Goal: Find specific page/section: Find specific page/section

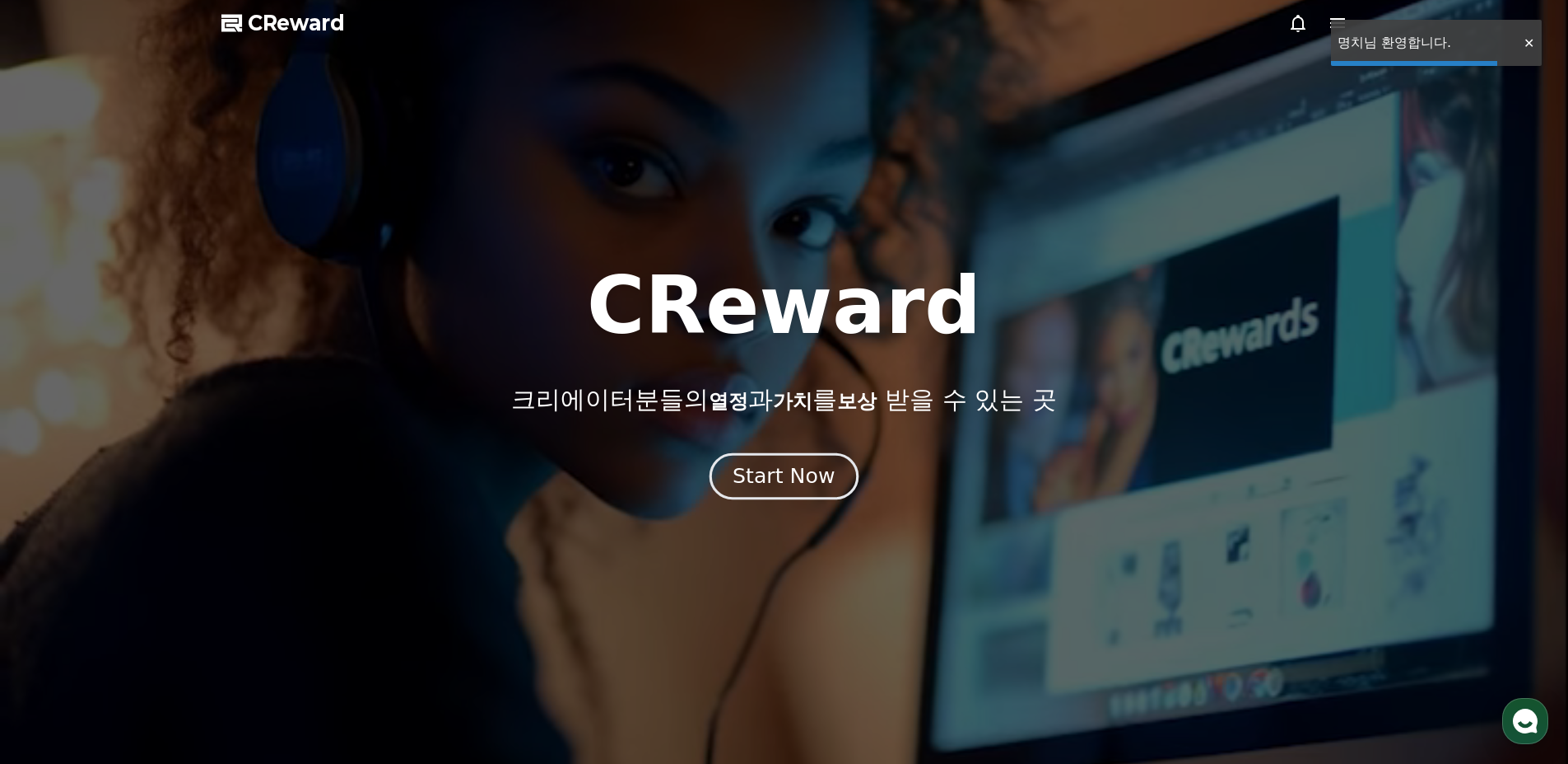
click at [795, 470] on div "Start Now" at bounding box center [783, 475] width 102 height 28
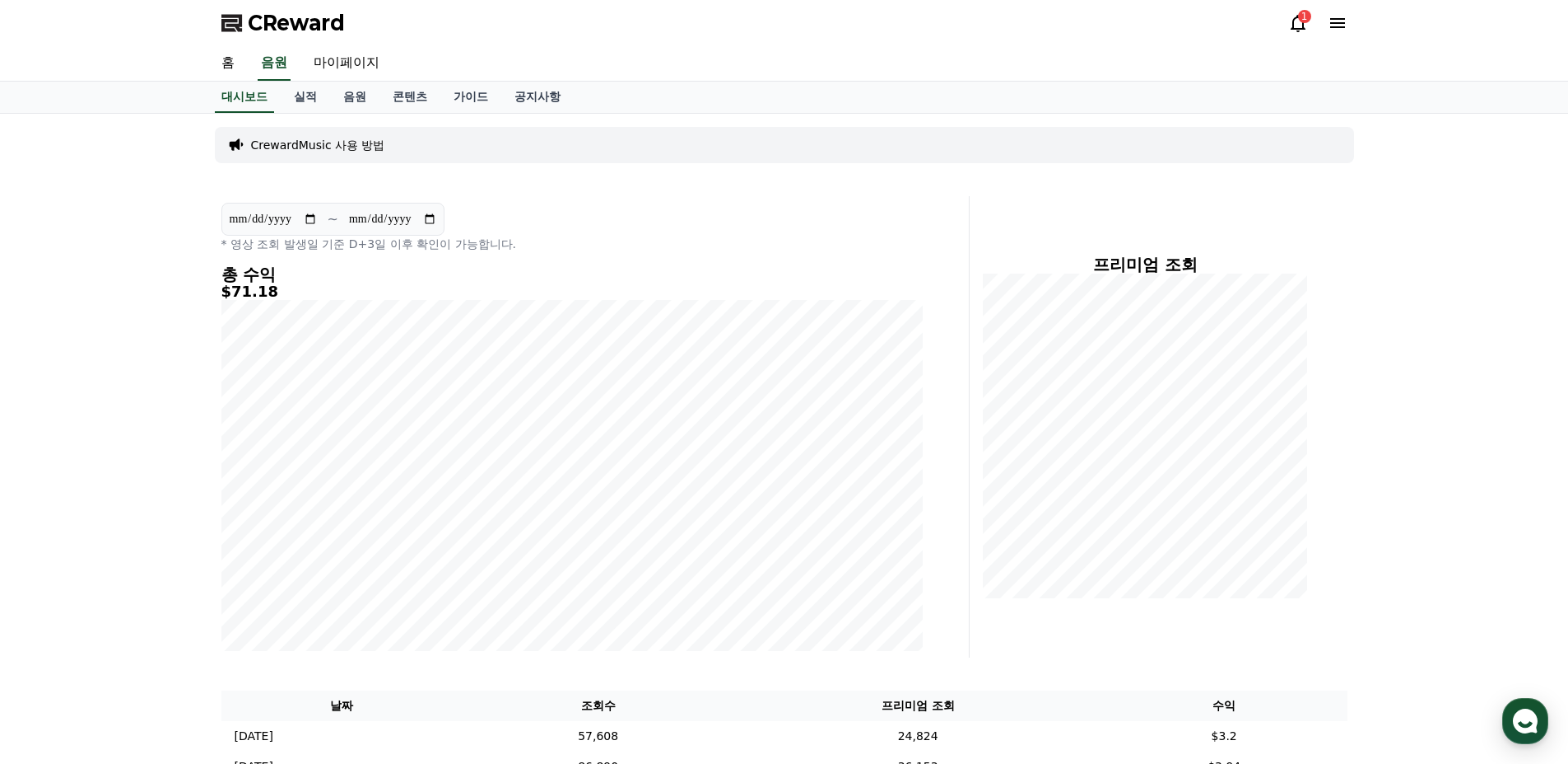
click at [1299, 25] on icon at bounding box center [1298, 23] width 20 height 20
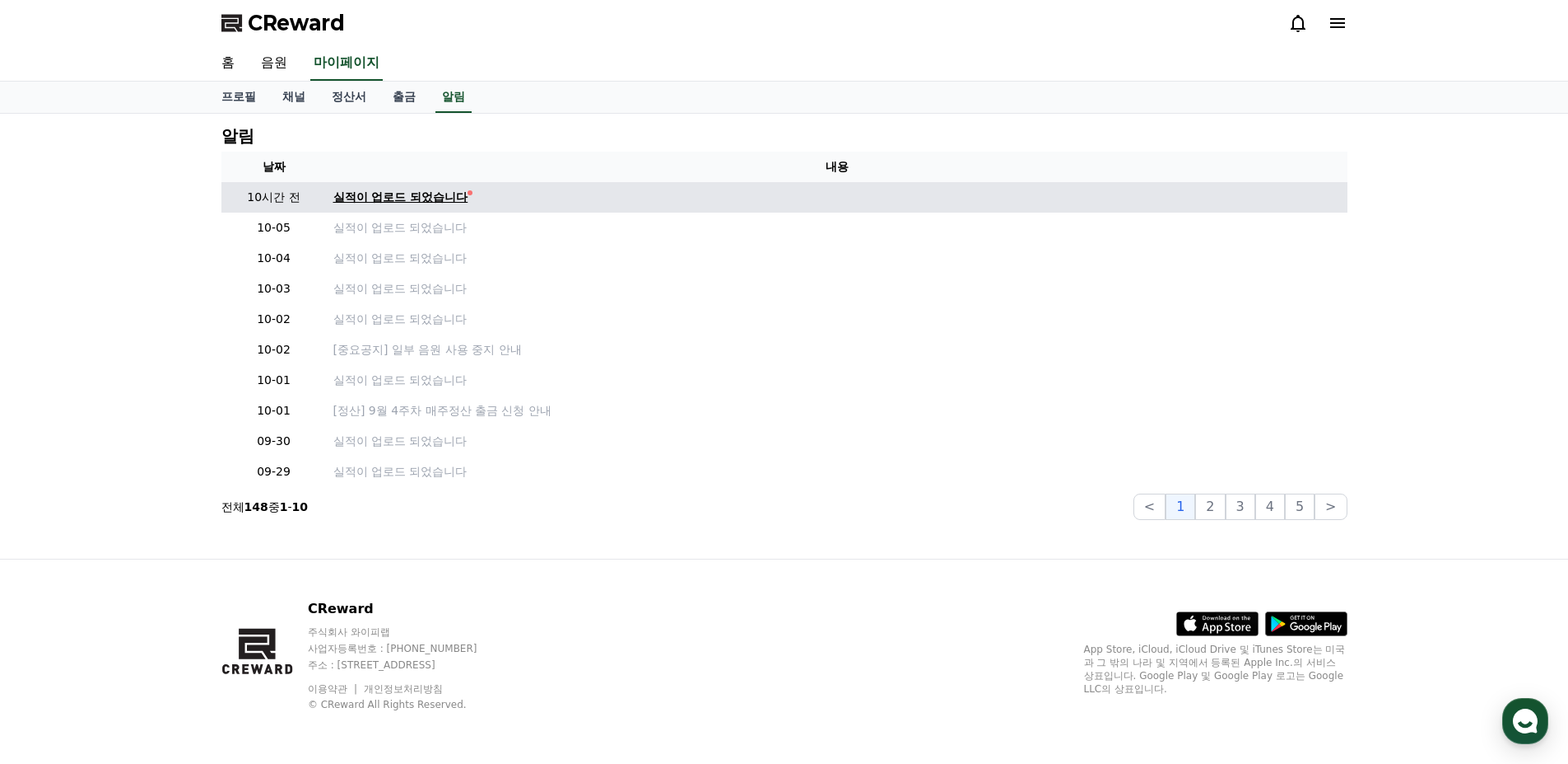
click at [467, 197] on div "실적이 업로드 되었습니다" at bounding box center [401, 197] width 135 height 17
